Goal: Book appointment/travel/reservation

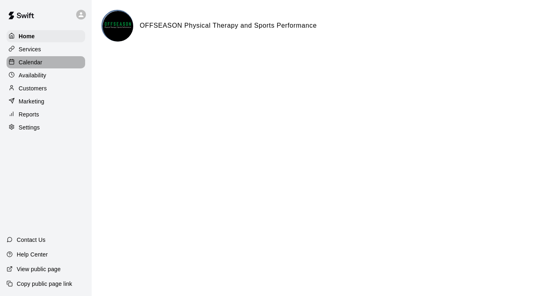
click at [19, 60] on p "Calendar" at bounding box center [31, 62] width 24 height 8
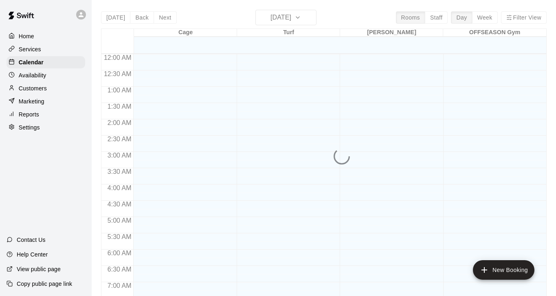
scroll to position [297, 0]
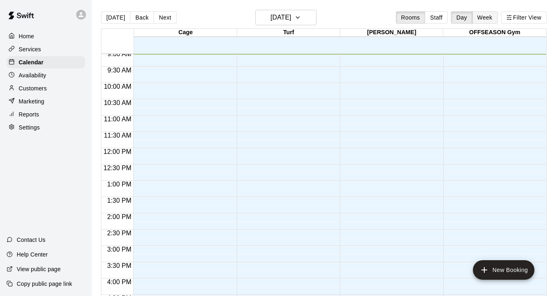
click at [487, 14] on button "Week" at bounding box center [485, 17] width 26 height 12
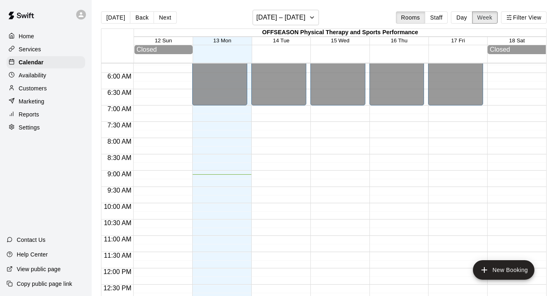
scroll to position [192, 0]
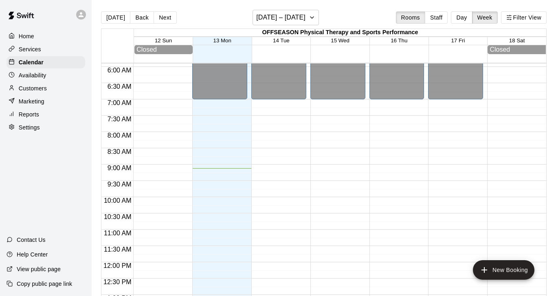
click at [224, 137] on div "12:00 AM – 7:00 AM Closed 8:00 PM – 11:59 PM Closed" at bounding box center [219, 262] width 55 height 783
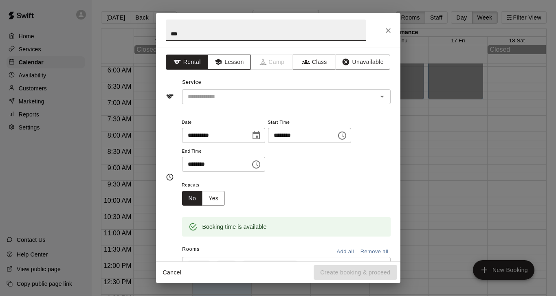
type input "***"
click at [238, 60] on button "Lesson" at bounding box center [229, 62] width 43 height 15
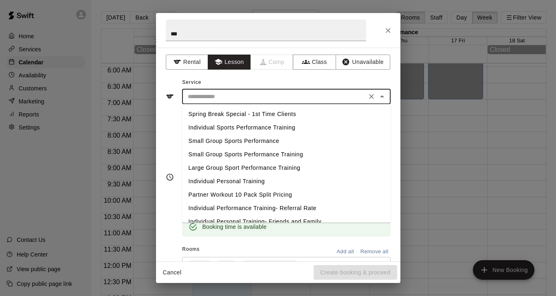
click at [231, 95] on input "text" at bounding box center [275, 97] width 180 height 10
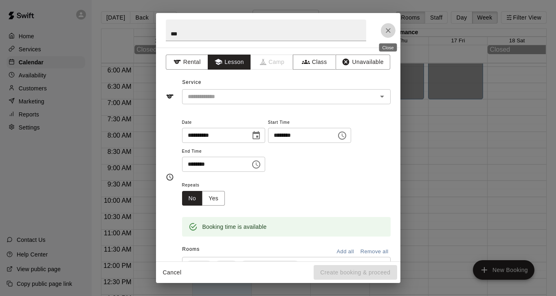
click at [391, 26] on button "Close" at bounding box center [388, 30] width 15 height 15
